Goal: Task Accomplishment & Management: Manage account settings

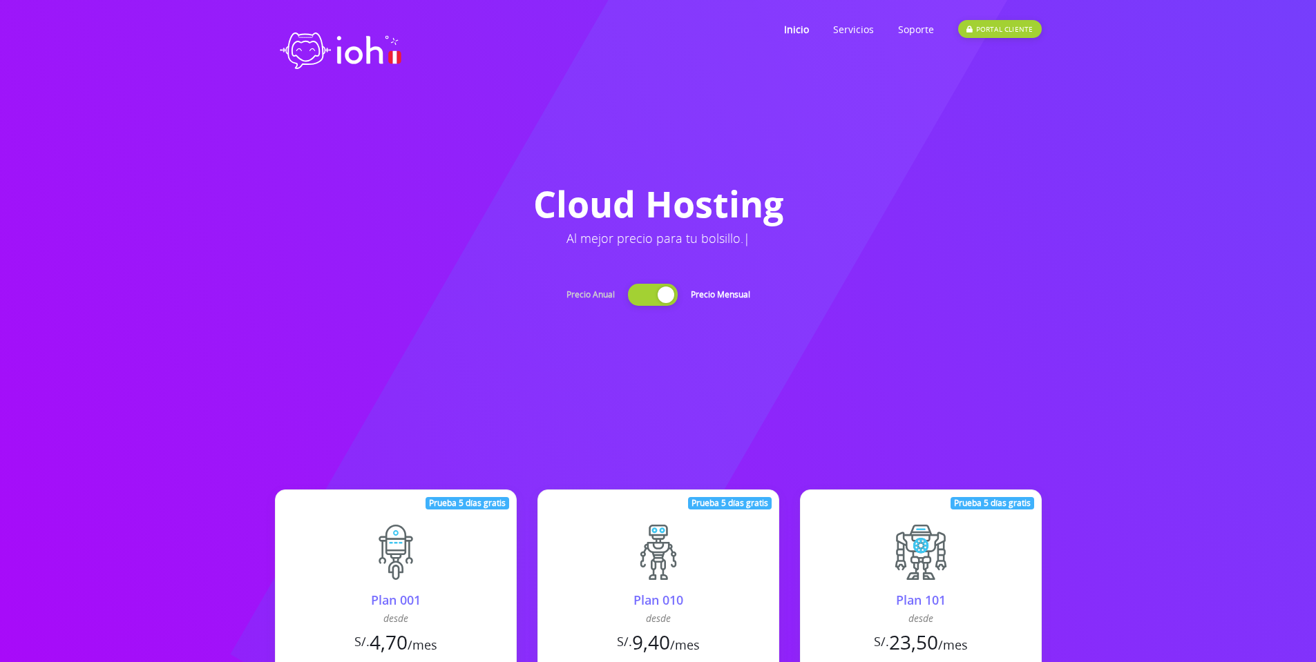
click at [643, 298] on div at bounding box center [653, 295] width 50 height 22
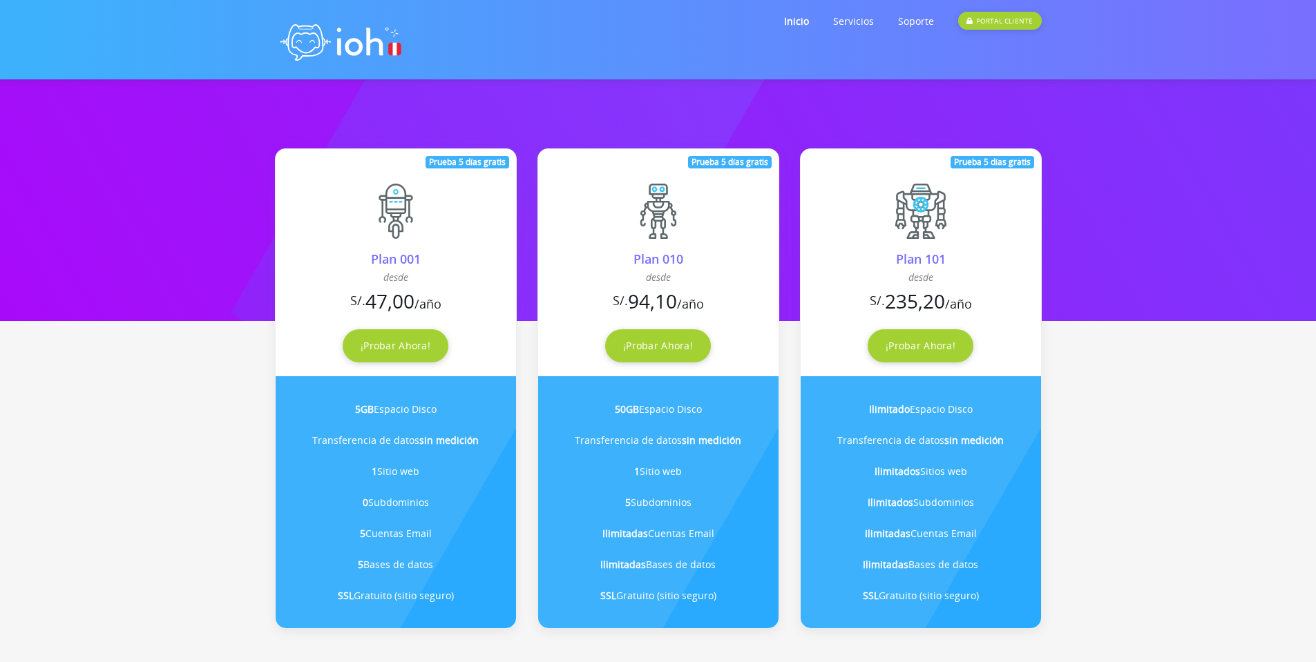
scroll to position [368, 0]
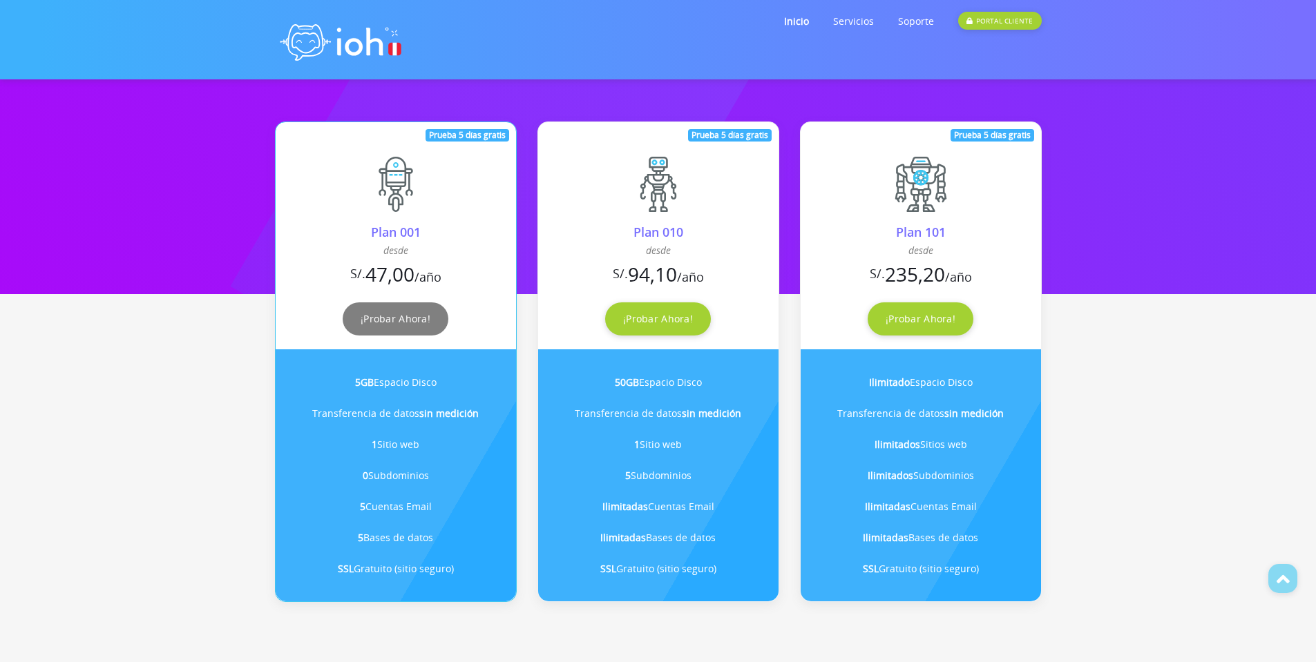
click at [392, 321] on link "¡Probar Ahora!" at bounding box center [396, 318] width 106 height 33
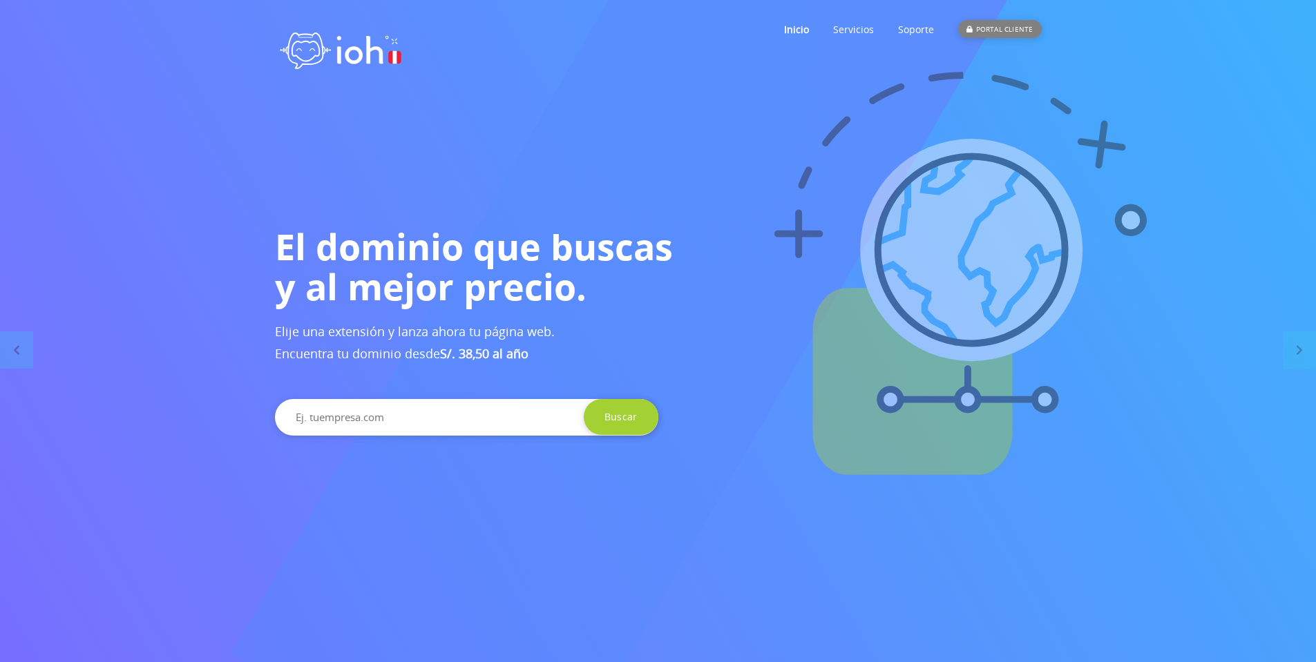
click at [1003, 30] on div "PORTAL CLIENTE" at bounding box center [999, 29] width 83 height 18
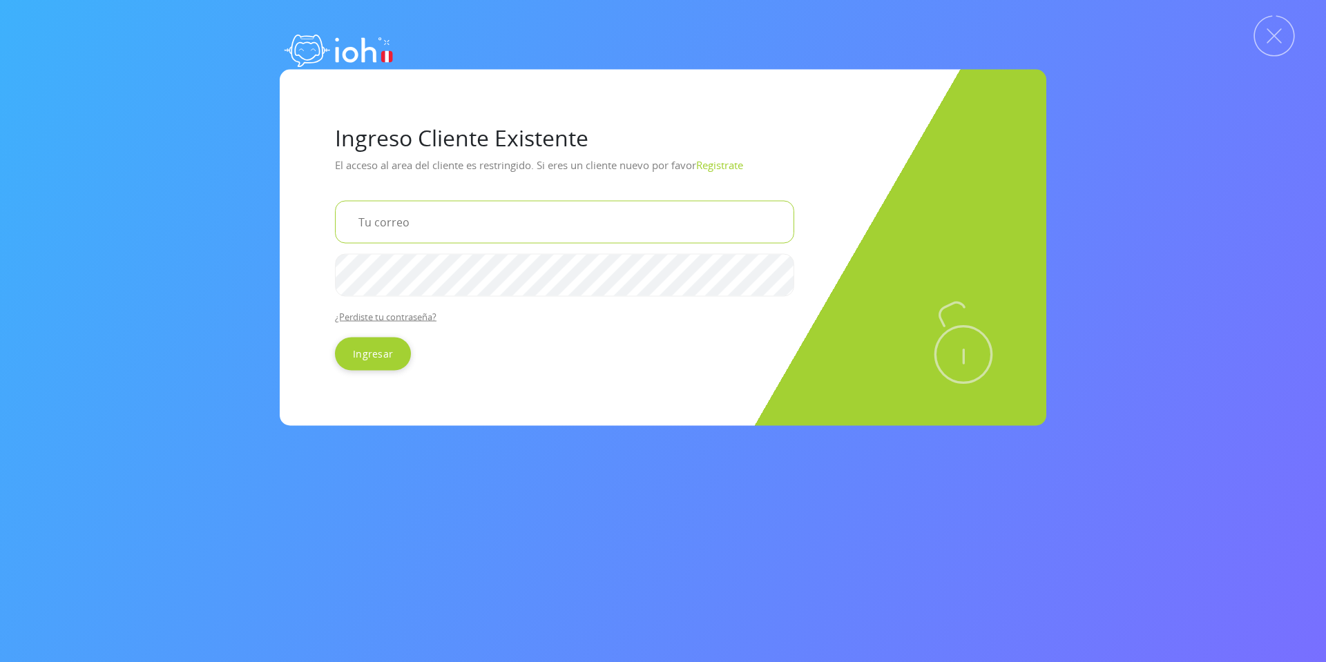
click at [456, 233] on input "email" at bounding box center [564, 221] width 459 height 43
click at [450, 228] on input "email" at bounding box center [564, 221] width 459 height 43
paste input "[EMAIL_ADDRESS][DOMAIN_NAME]"
type input "[EMAIL_ADDRESS][DOMAIN_NAME]"
click at [374, 356] on input "Ingresar" at bounding box center [373, 353] width 76 height 33
